Goal: Check status: Check status

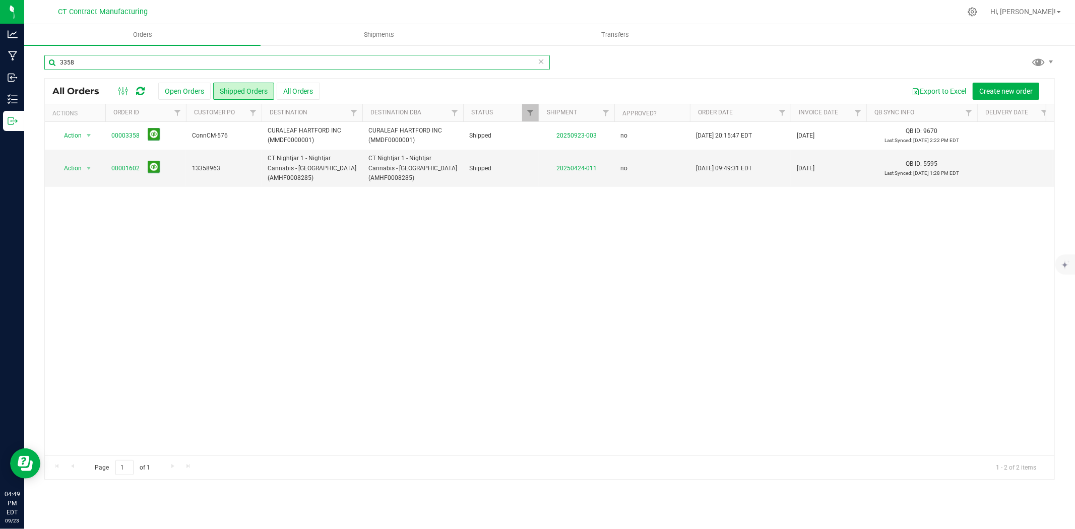
click at [111, 64] on input "3358" at bounding box center [297, 62] width 506 height 15
click at [293, 4] on div at bounding box center [570, 12] width 781 height 20
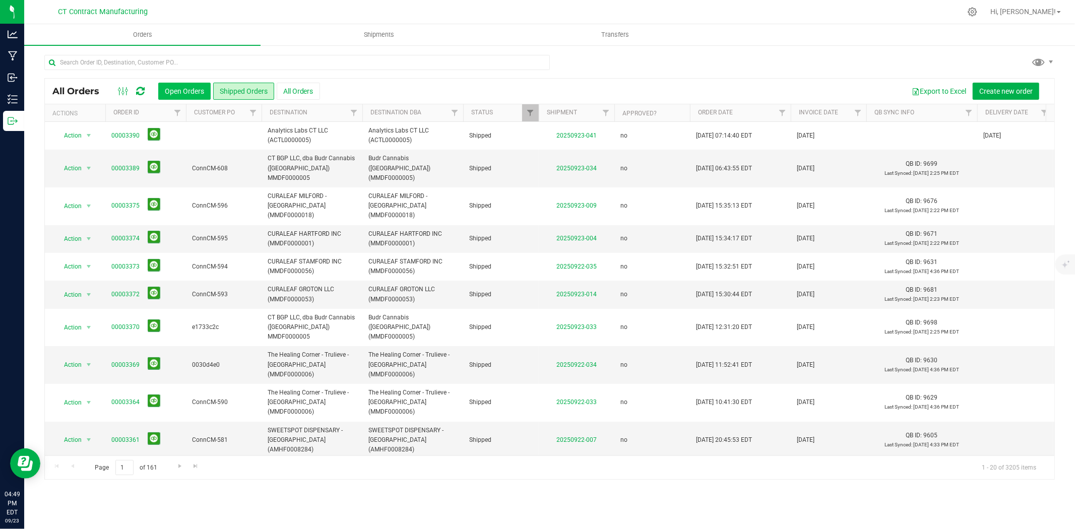
click at [178, 96] on button "Open Orders" at bounding box center [184, 91] width 52 height 17
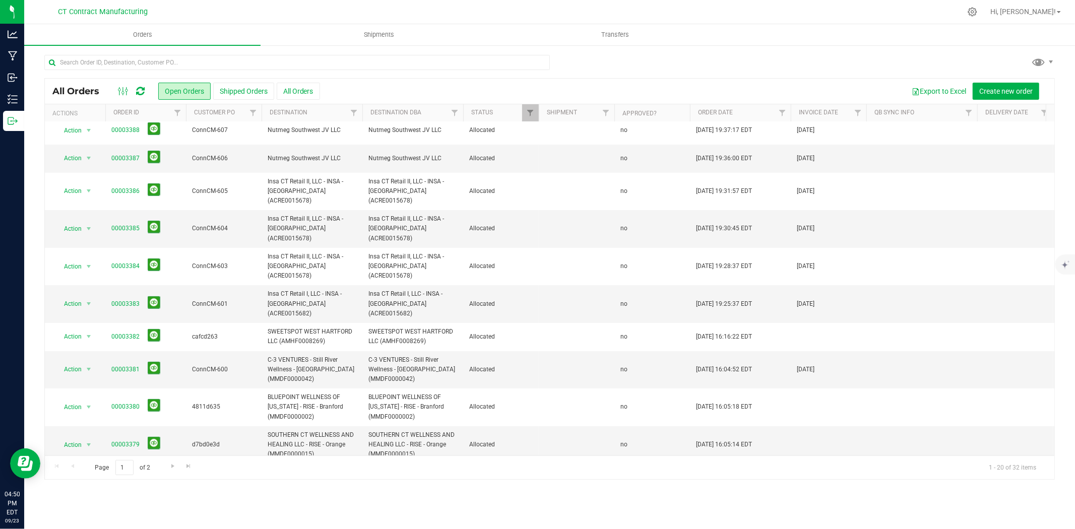
scroll to position [310, 0]
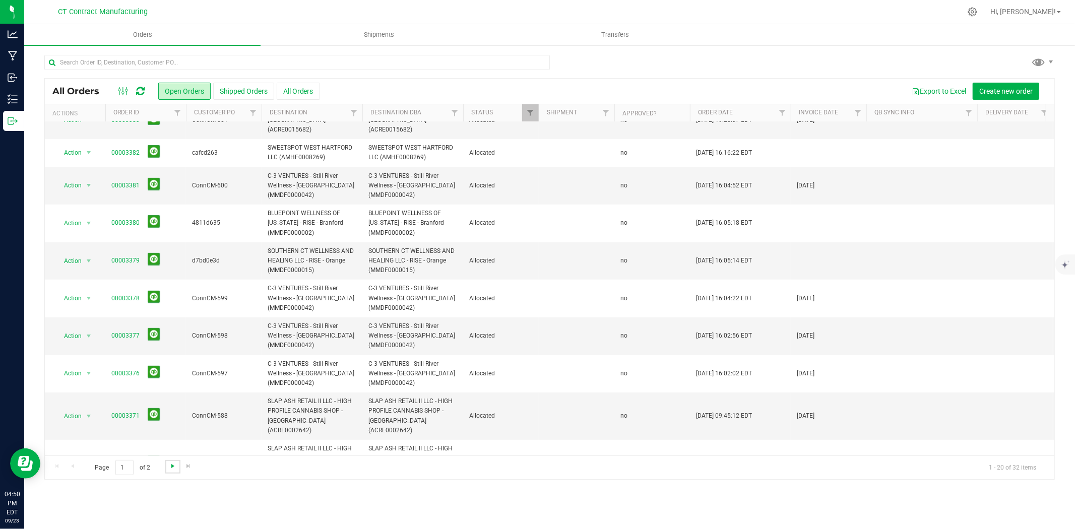
click at [174, 468] on span "Go to the next page" at bounding box center [173, 466] width 8 height 8
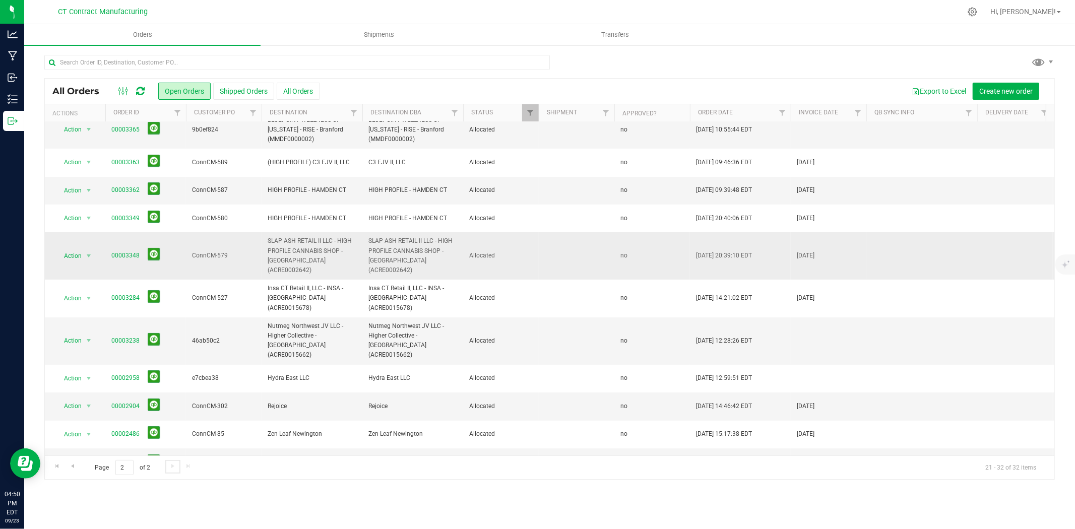
scroll to position [0, 0]
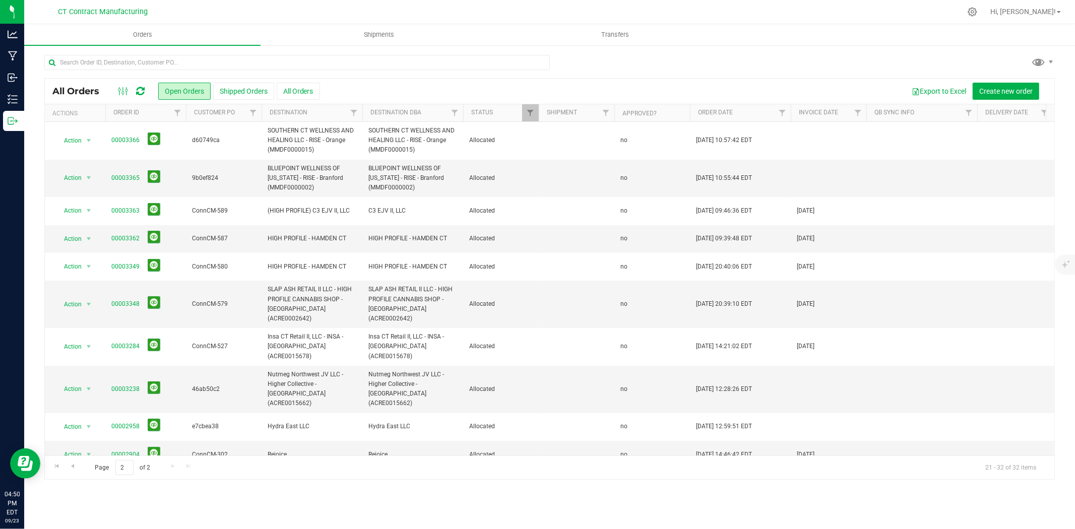
click at [689, 2] on div at bounding box center [570, 12] width 781 height 20
click at [407, 6] on div at bounding box center [570, 12] width 781 height 20
click at [396, 2] on div at bounding box center [570, 12] width 781 height 20
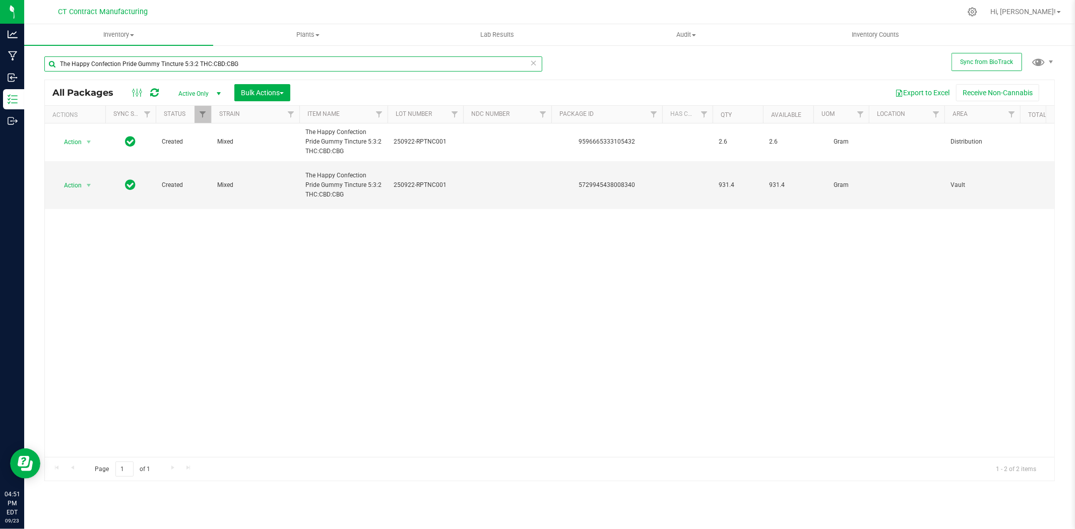
click at [175, 65] on input "The Happy Confection Pride Gummy Tincture 5:3:2 THC:CBD:CBG" at bounding box center [293, 63] width 498 height 15
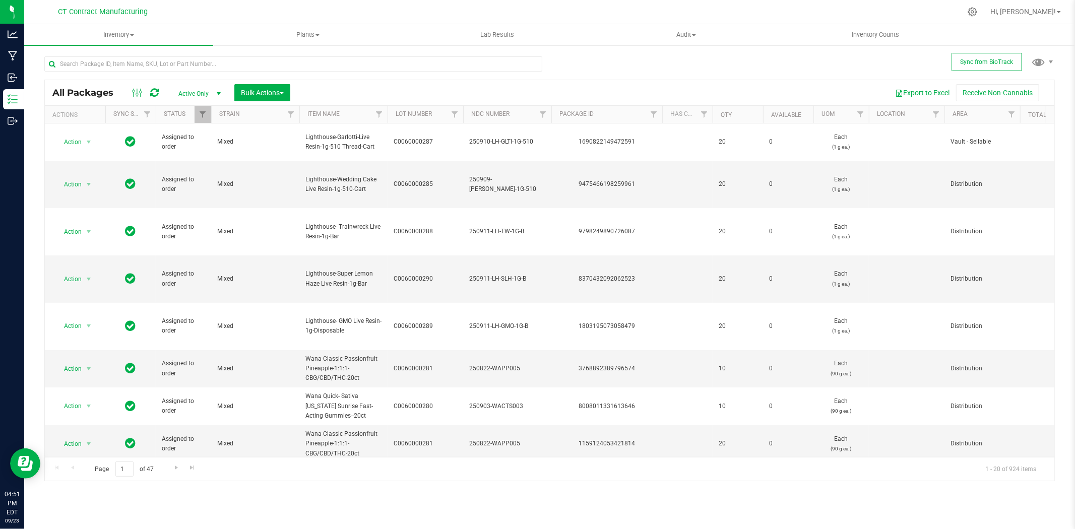
click at [806, 9] on div at bounding box center [570, 12] width 781 height 20
